Goal: Information Seeking & Learning: Learn about a topic

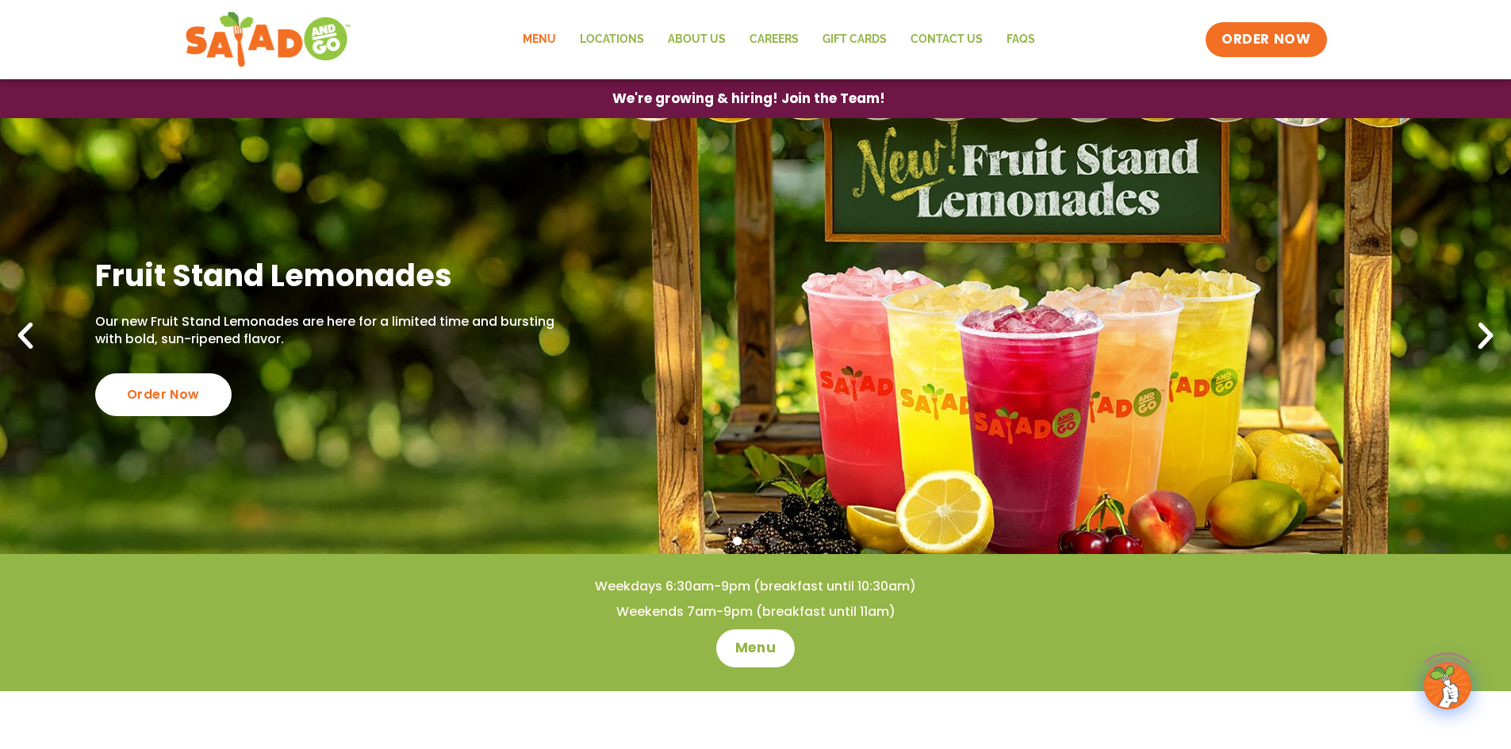
click at [552, 42] on link "Menu" at bounding box center [539, 39] width 57 height 36
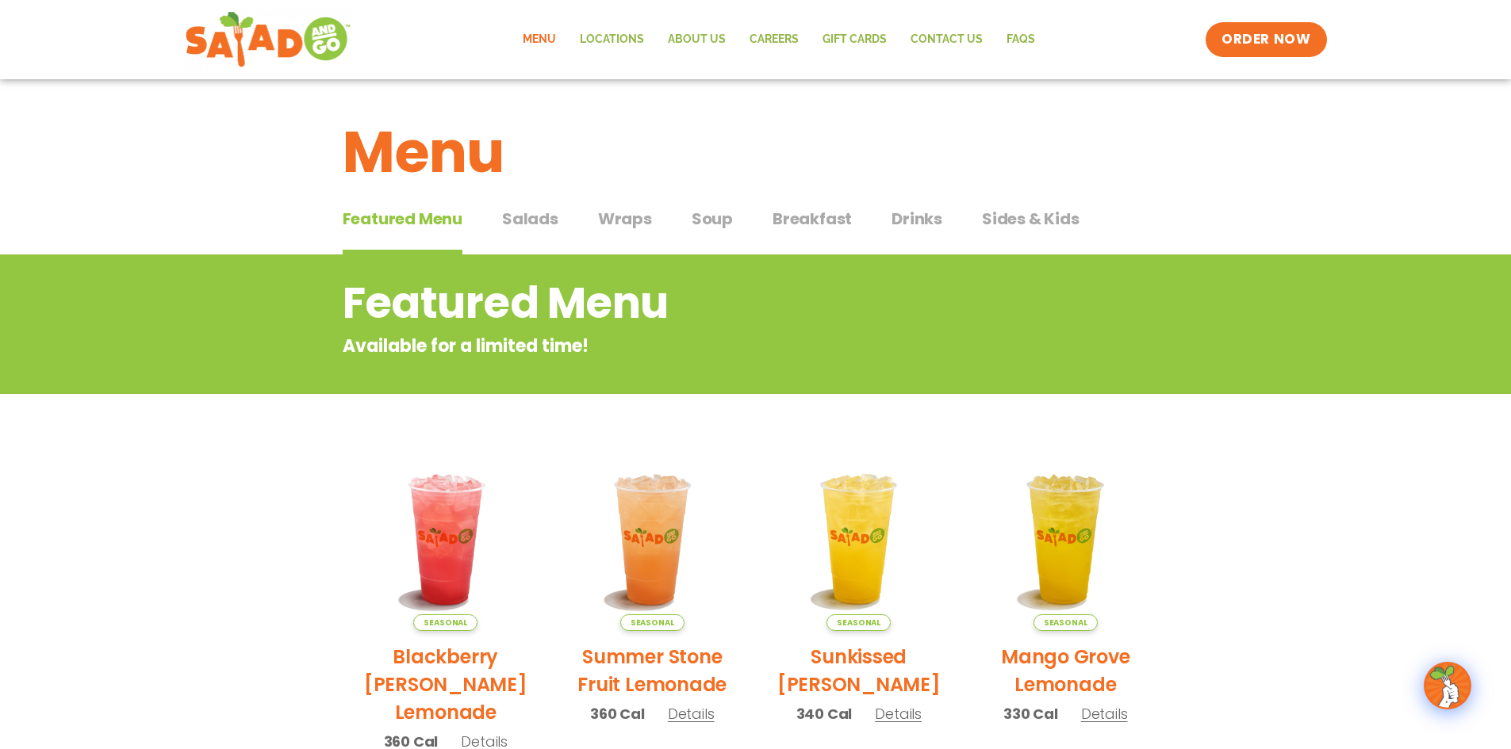
click at [812, 226] on span "Breakfast" at bounding box center [811, 219] width 79 height 24
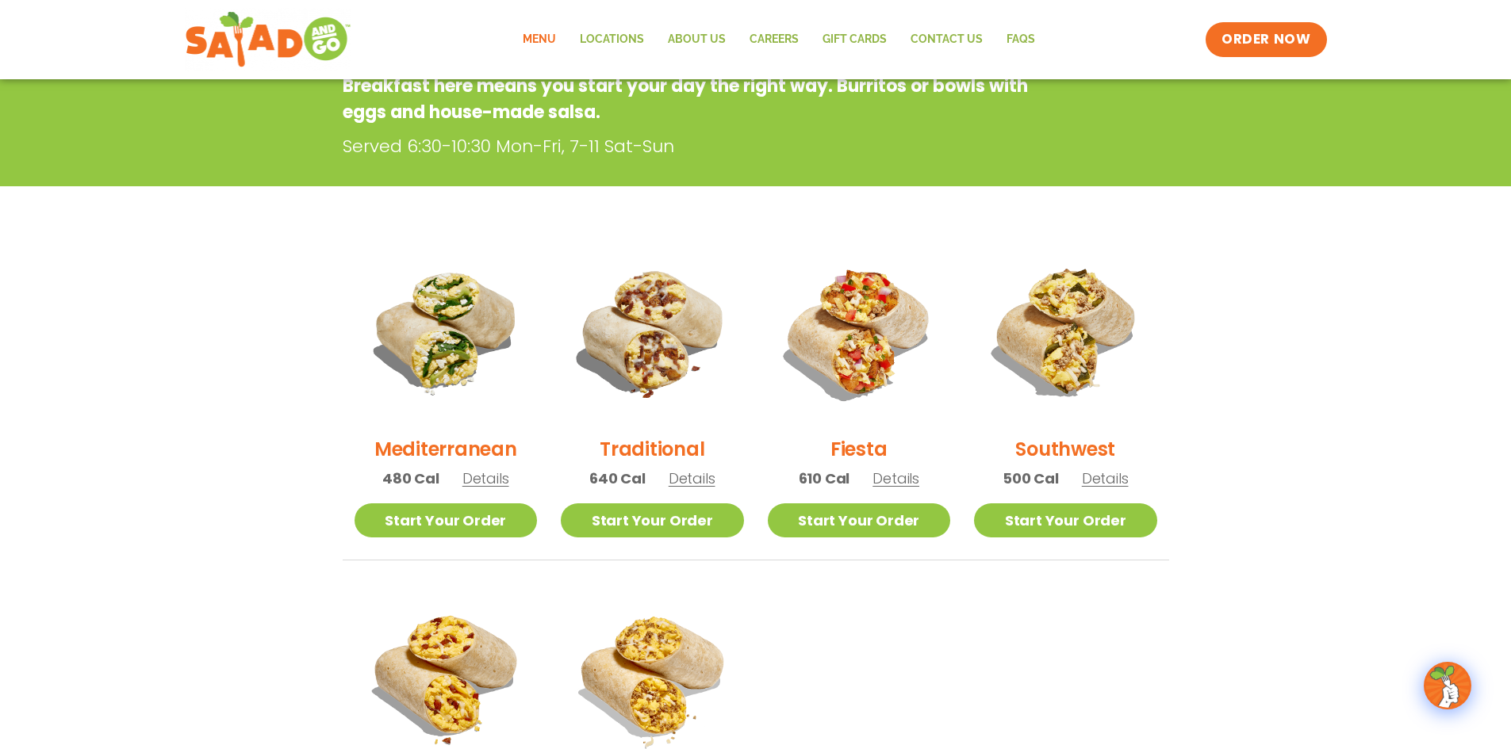
scroll to position [397, 0]
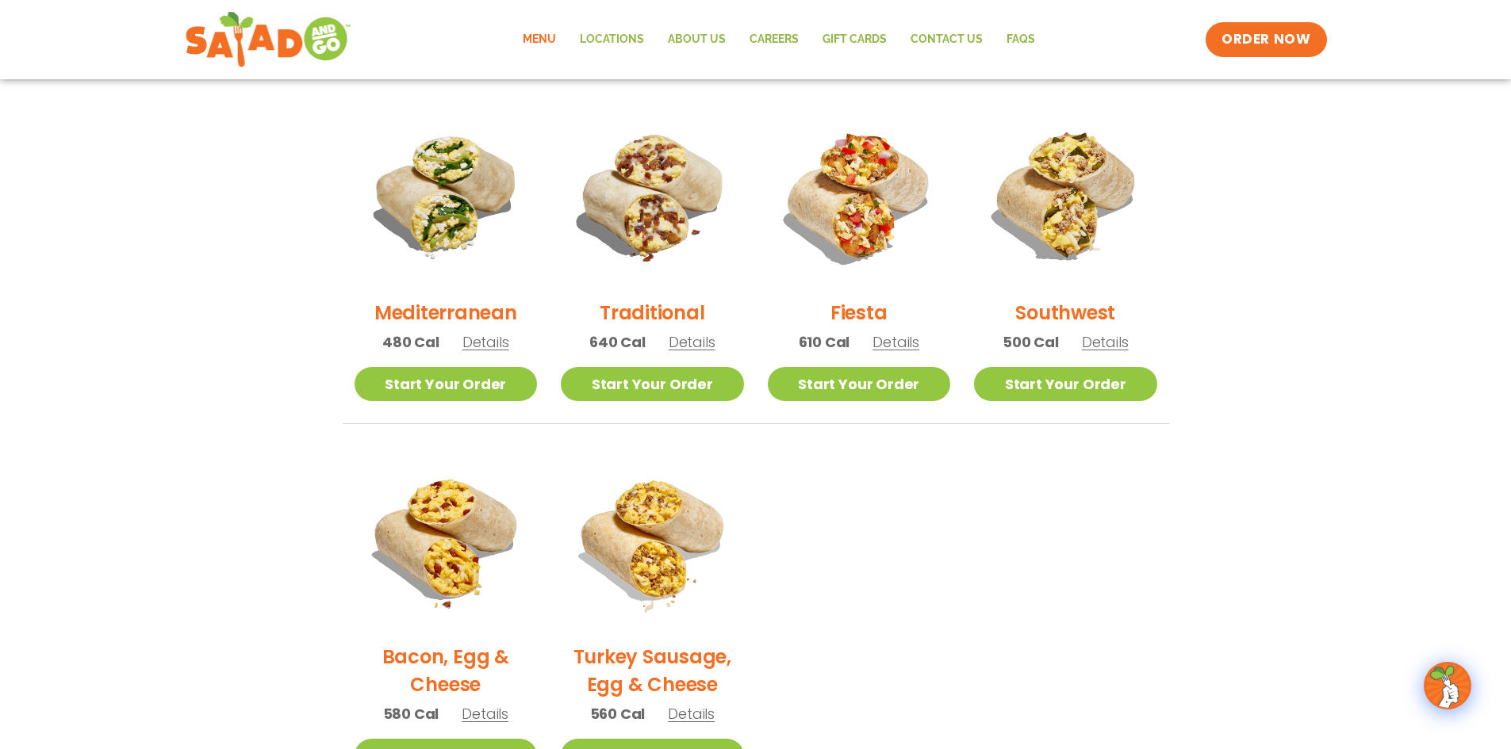
click at [692, 343] on span "Details" at bounding box center [692, 342] width 47 height 20
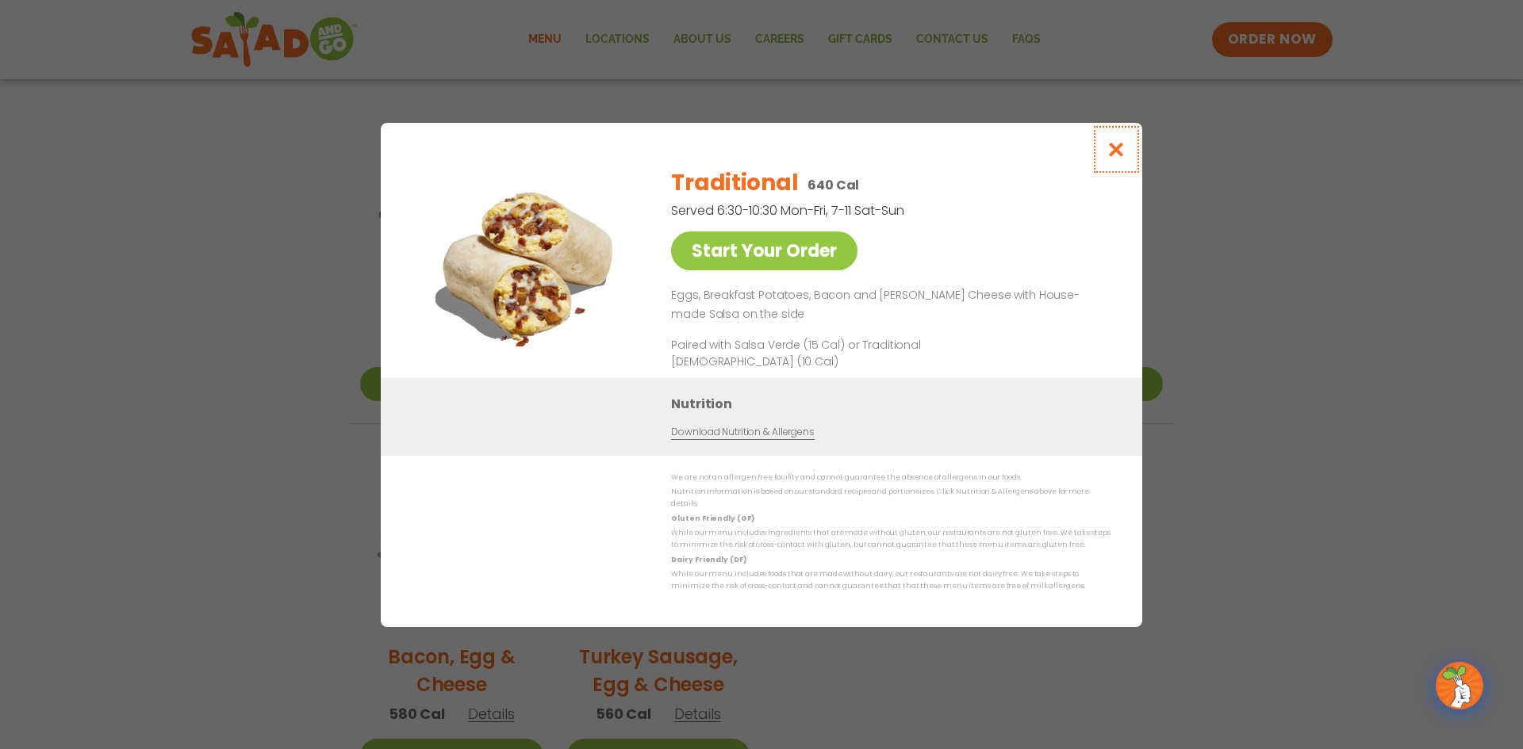
click at [1114, 156] on icon "Close modal" at bounding box center [1116, 149] width 20 height 17
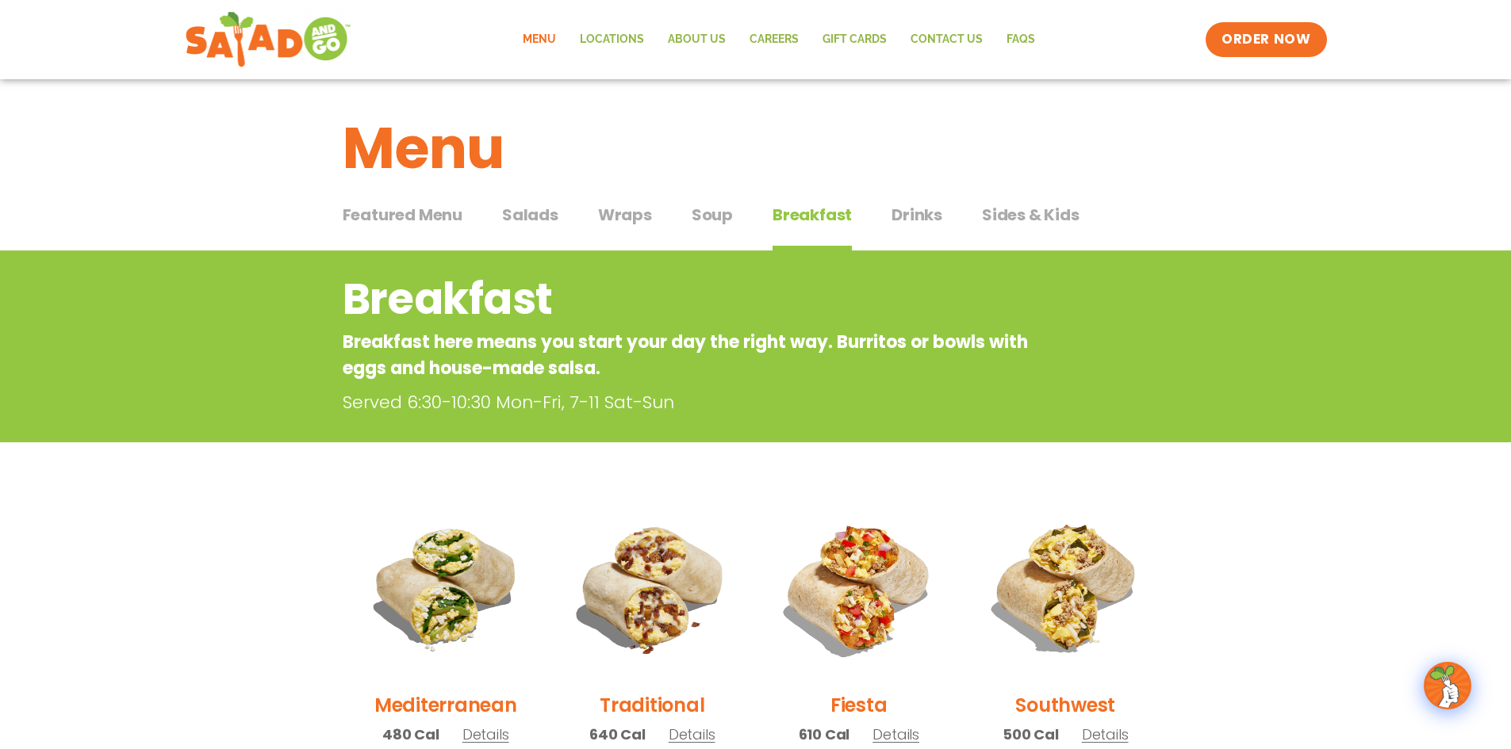
scroll to position [0, 0]
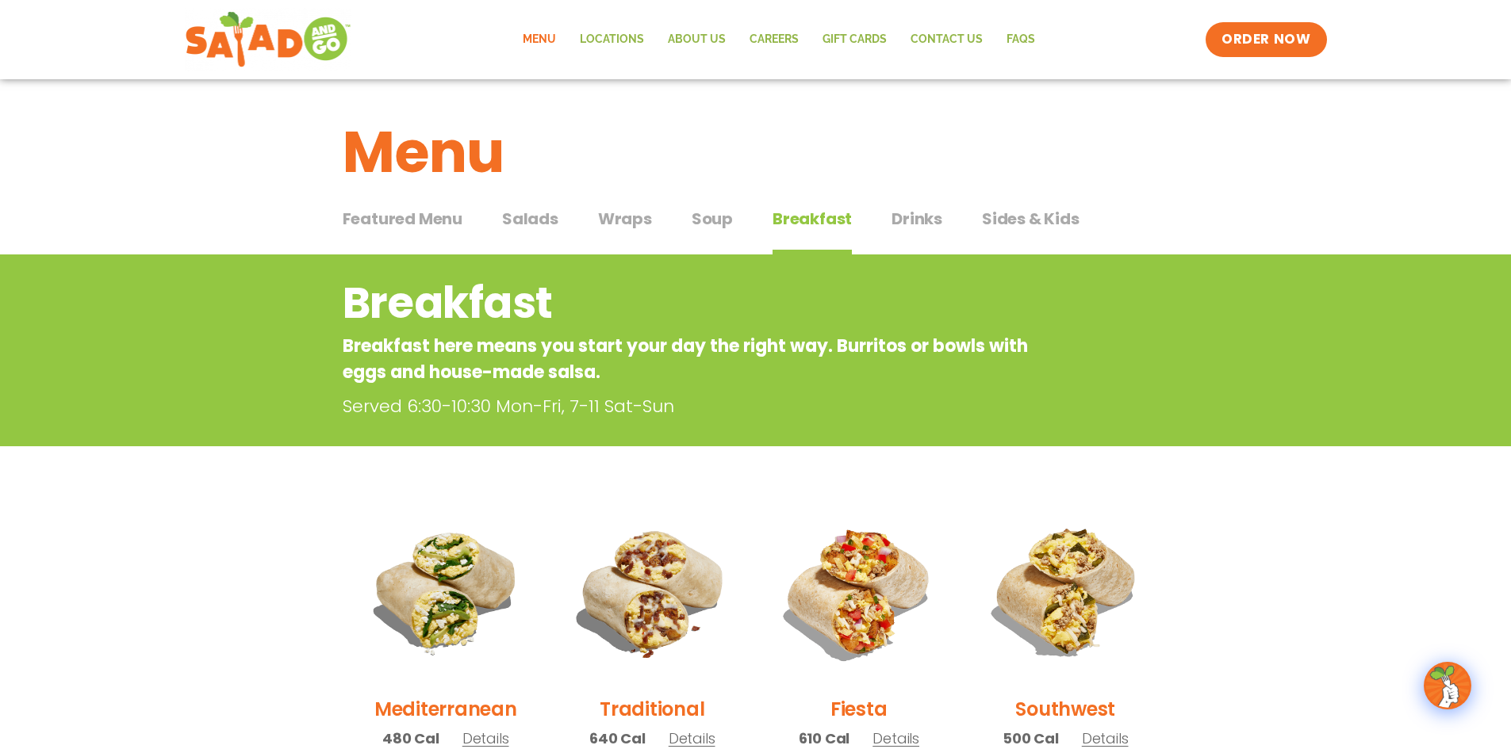
click at [704, 223] on span "Soup" at bounding box center [712, 219] width 41 height 24
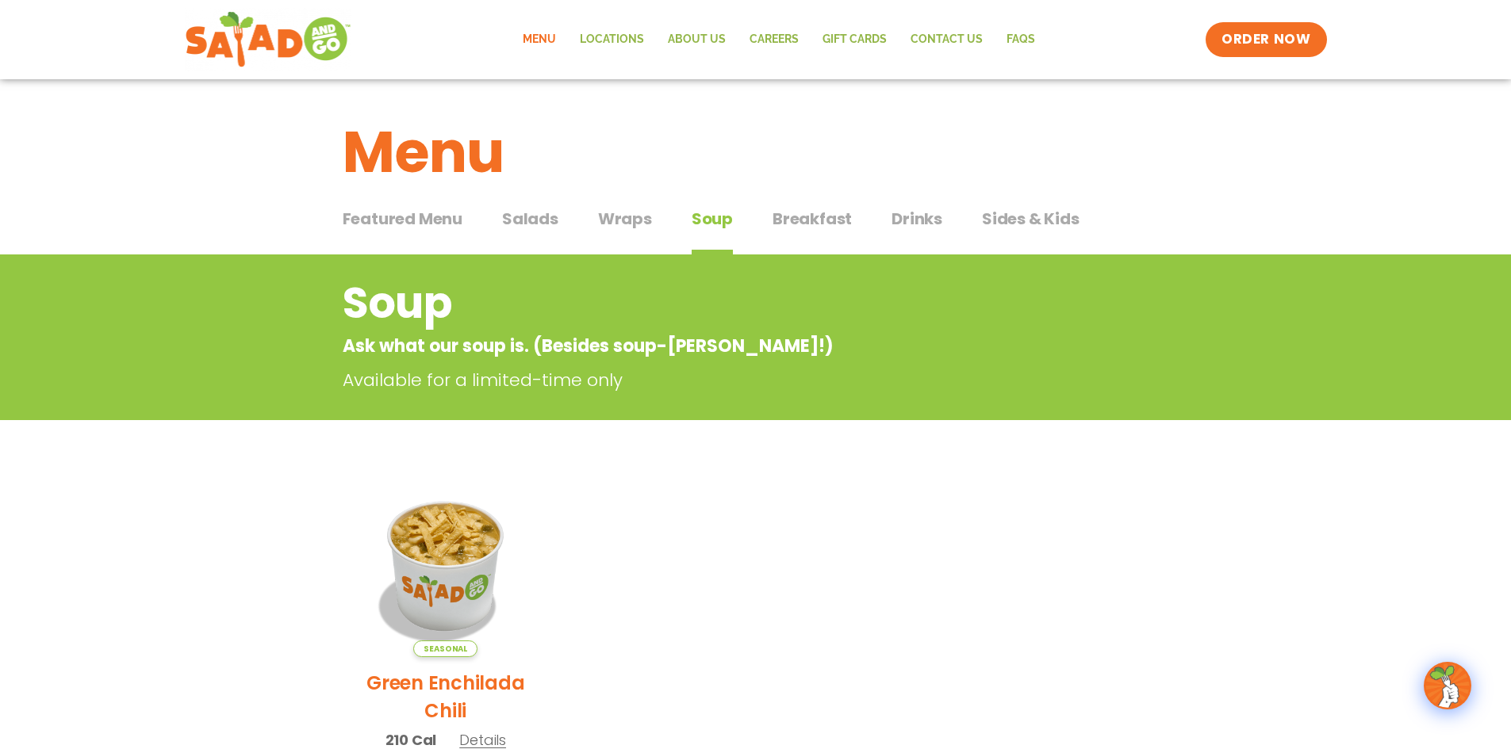
click at [537, 224] on span "Salads" at bounding box center [530, 219] width 56 height 24
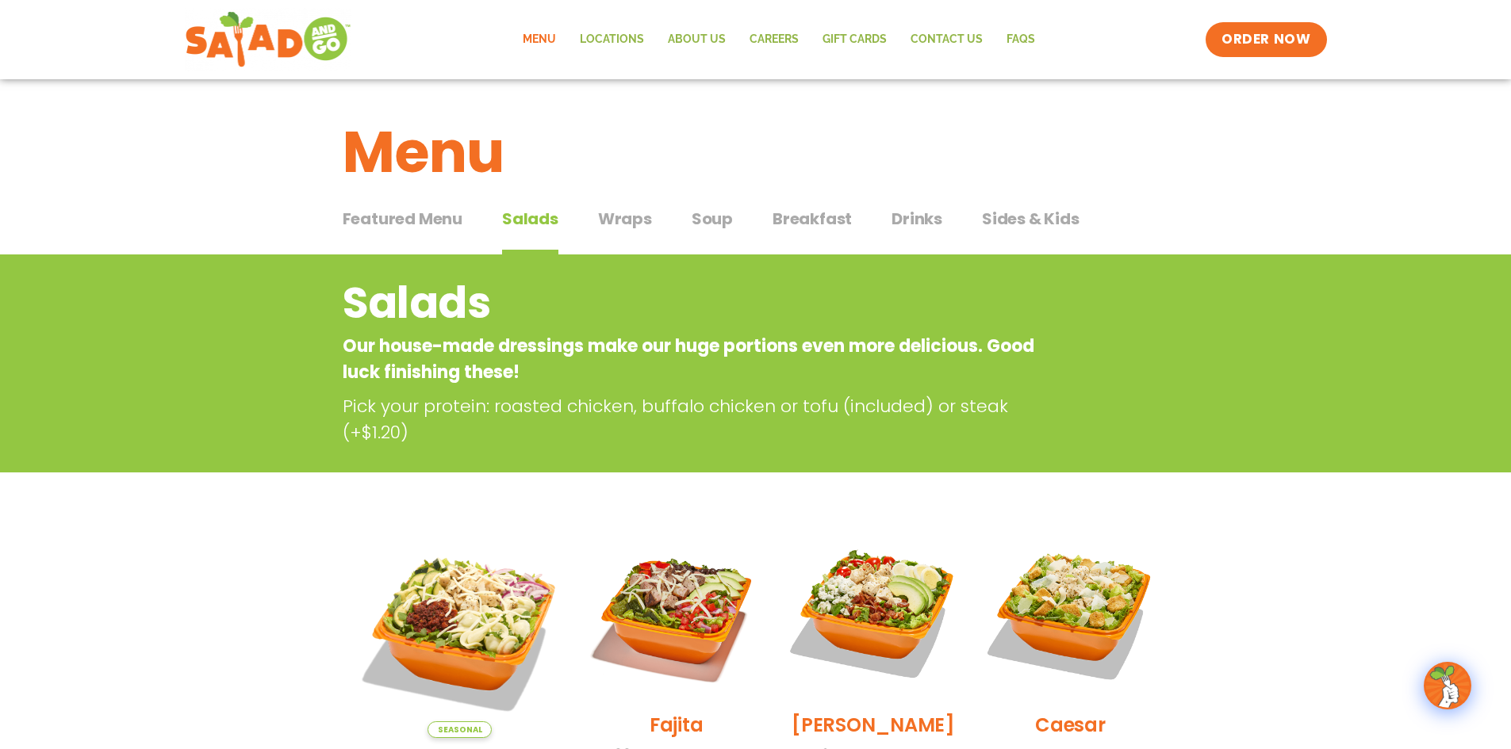
click at [378, 211] on span "Featured Menu" at bounding box center [403, 219] width 120 height 24
